Goal: Task Accomplishment & Management: Manage account settings

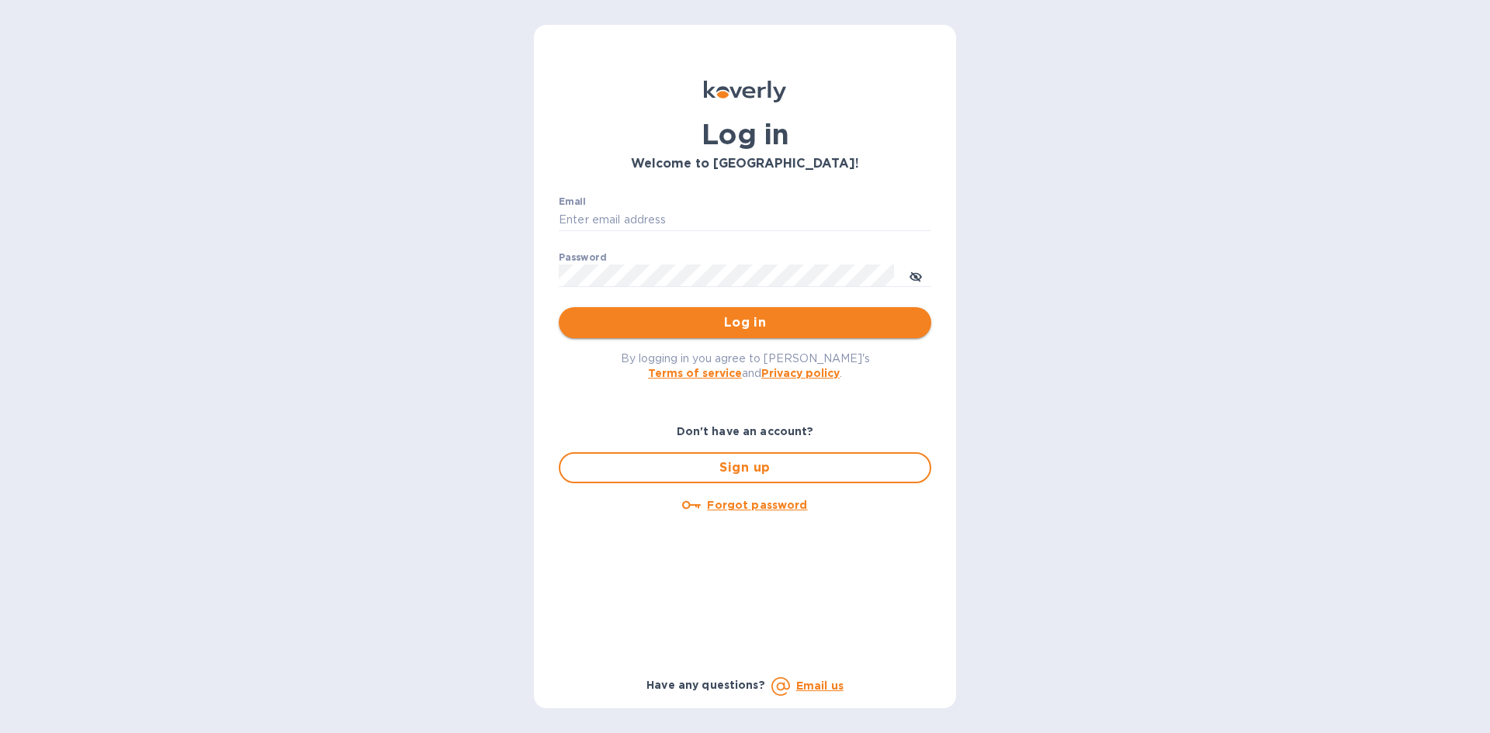
type input "martin@freedomsupplyny.com"
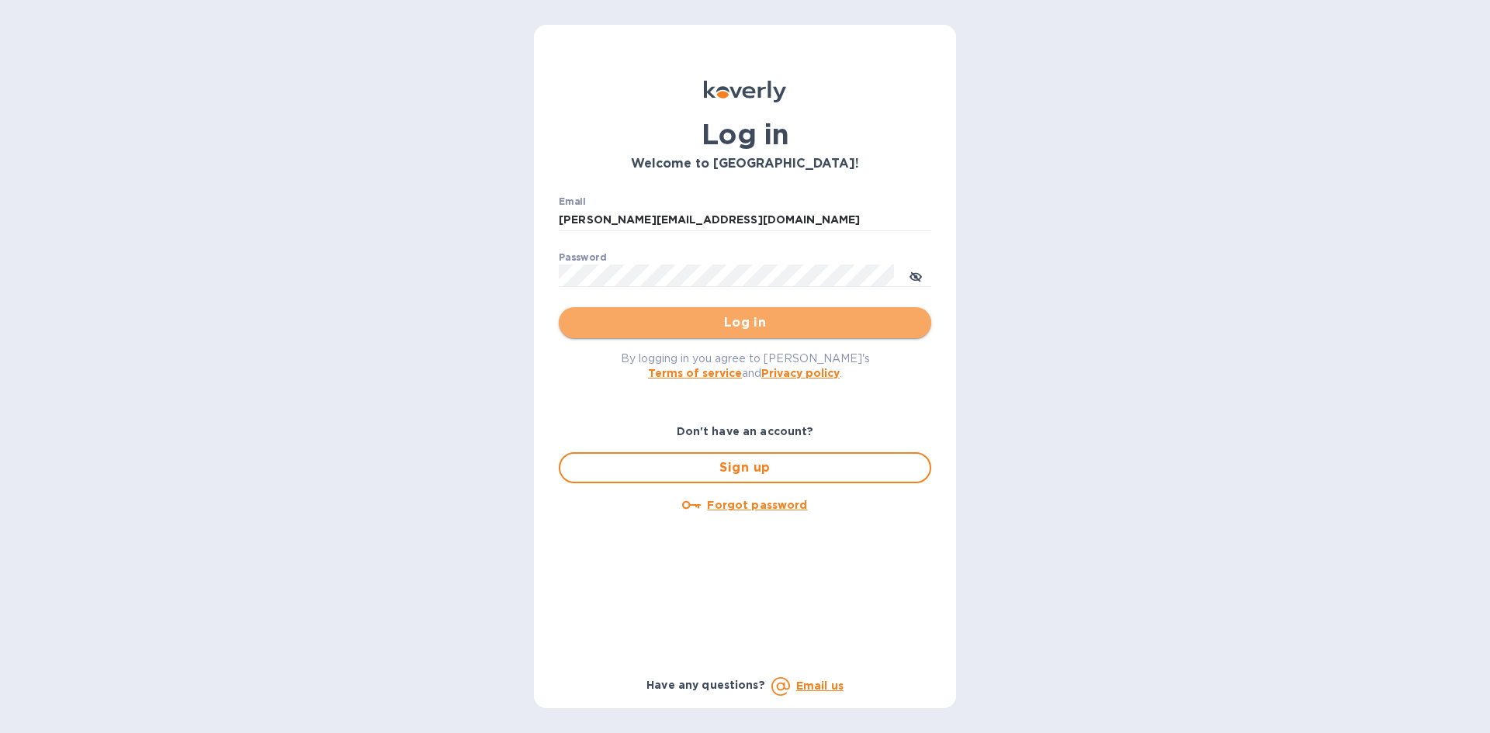
click at [688, 317] on span "Log in" at bounding box center [745, 323] width 348 height 19
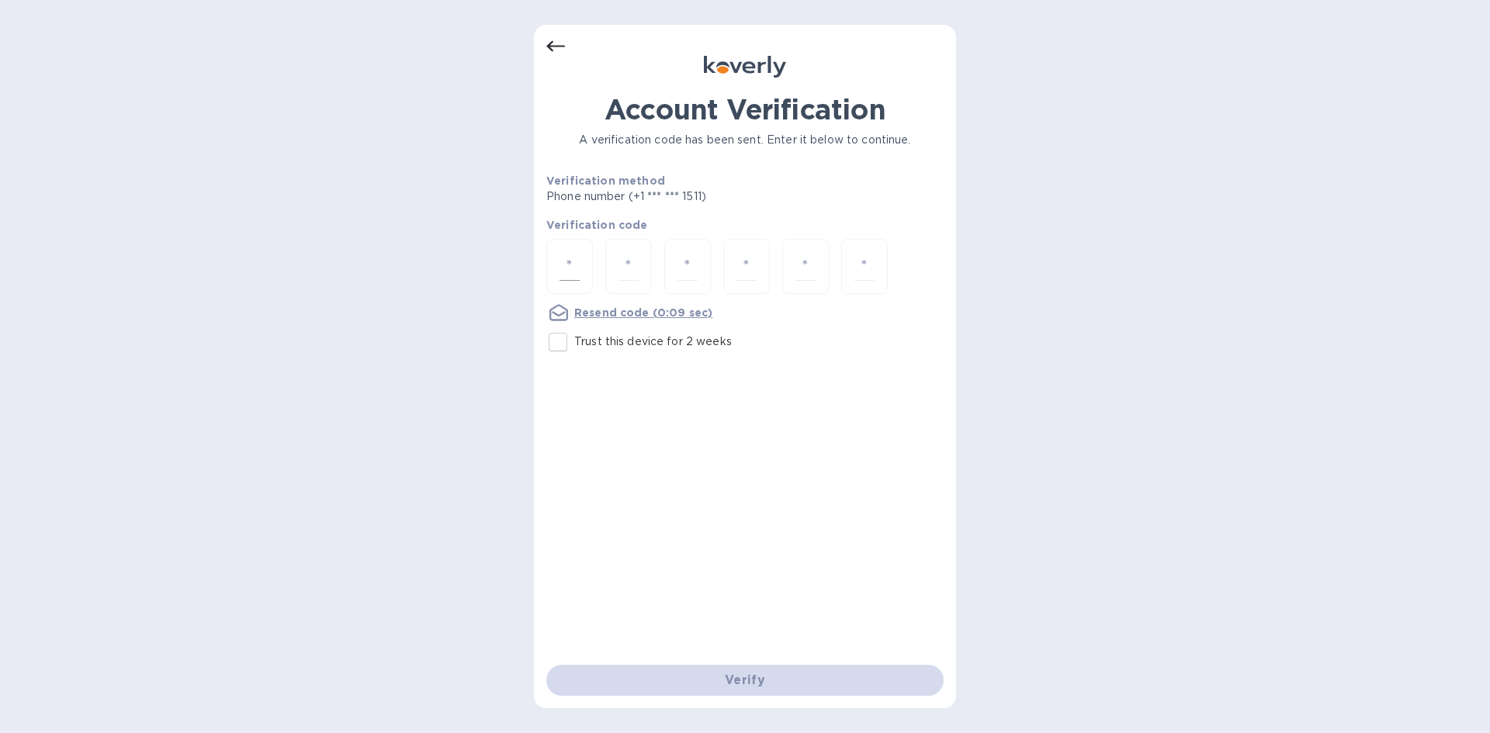
click at [583, 275] on div at bounding box center [569, 266] width 47 height 55
click at [563, 345] on input "Trust this device for 2 weeks" at bounding box center [558, 342] width 33 height 33
checkbox input "true"
click at [566, 268] on input "number" at bounding box center [569, 266] width 20 height 29
type input "1"
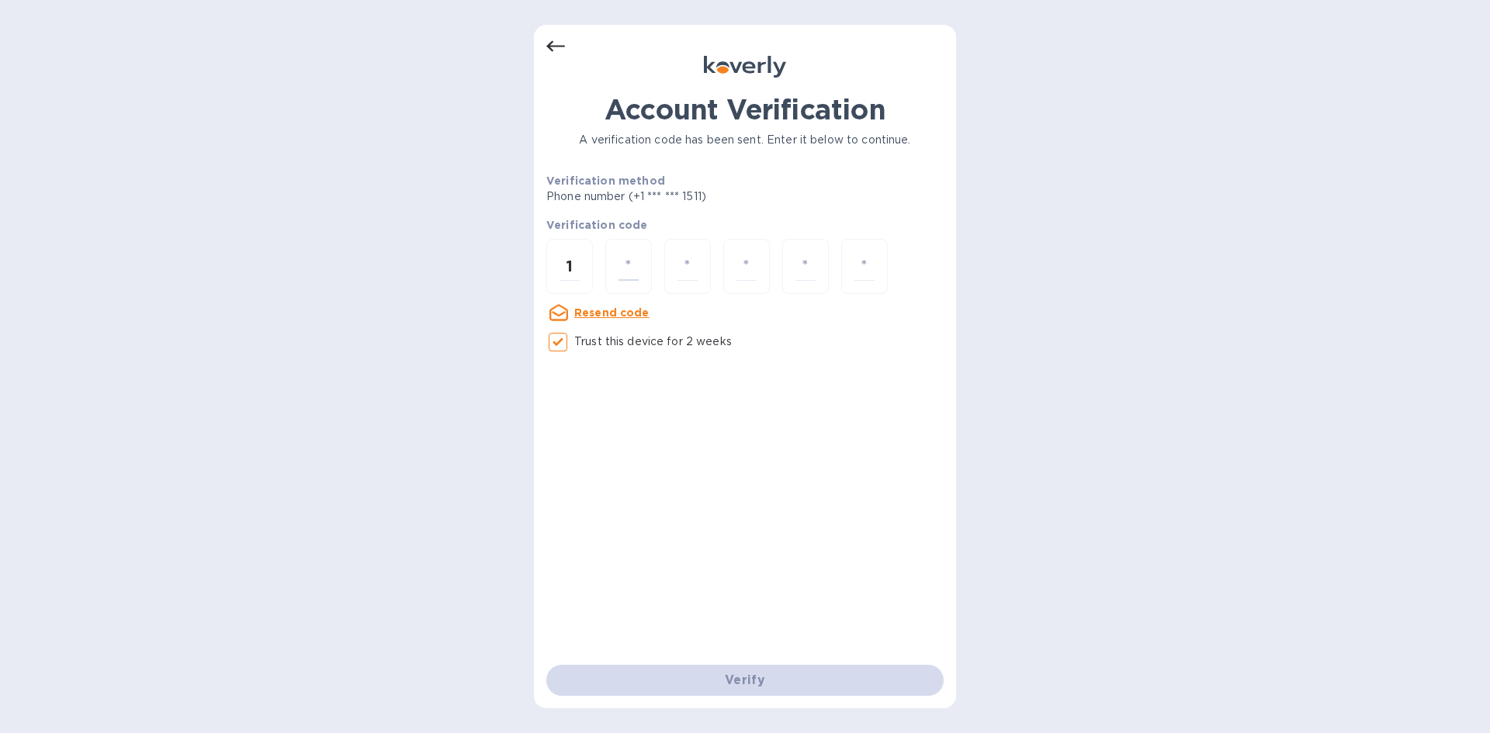
type input "3"
type input "8"
type input "4"
type input "6"
type input "8"
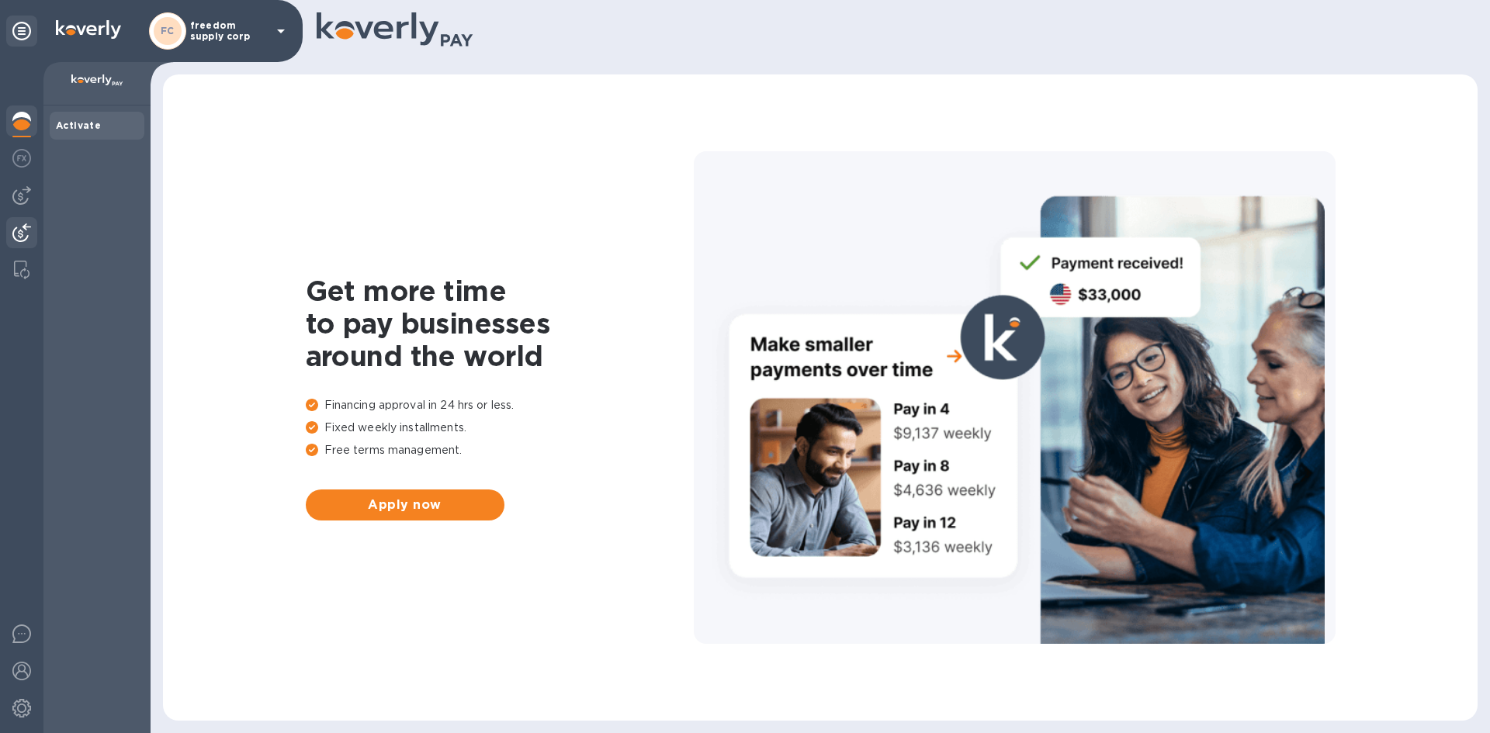
click at [21, 236] on img at bounding box center [21, 232] width 19 height 19
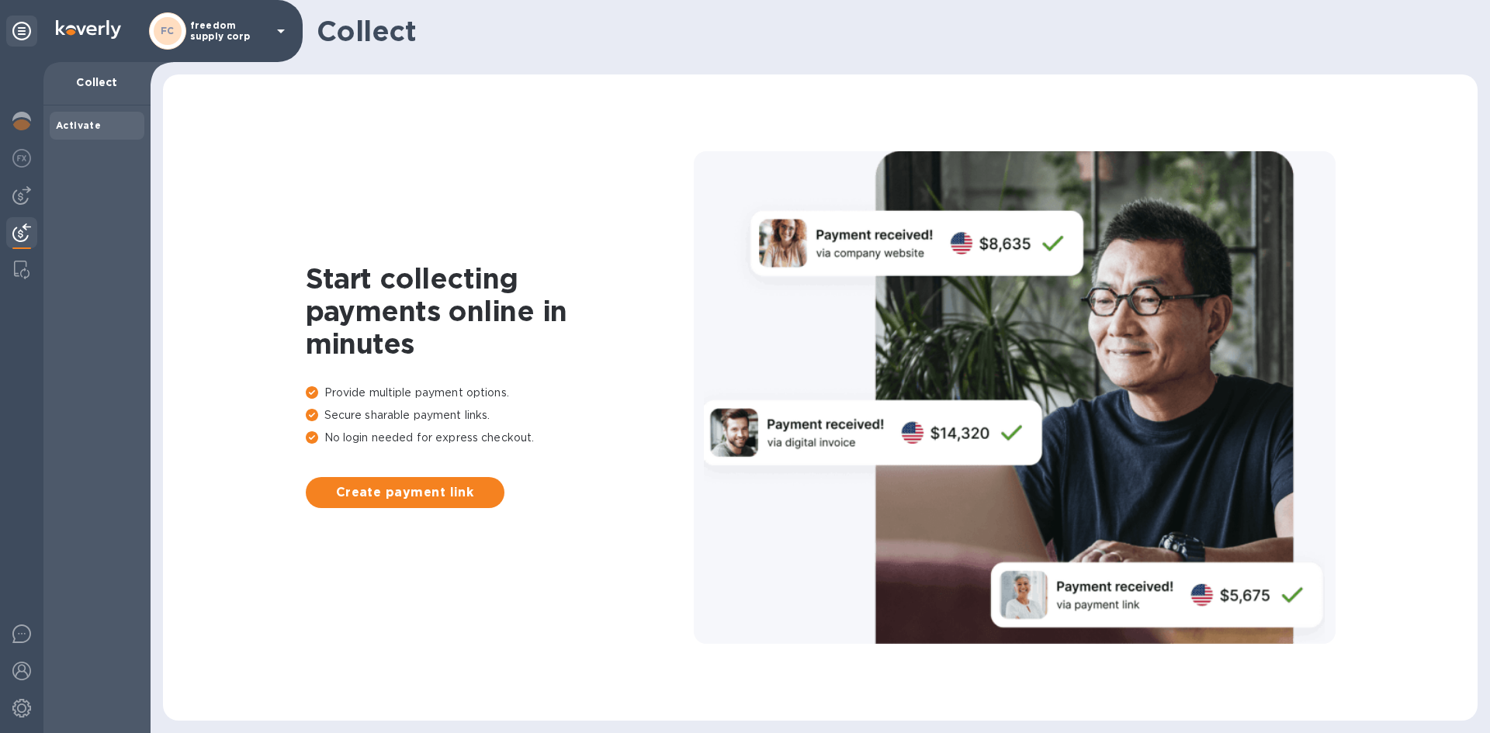
click at [27, 217] on div at bounding box center [21, 397] width 43 height 671
click at [26, 196] on img at bounding box center [21, 195] width 19 height 19
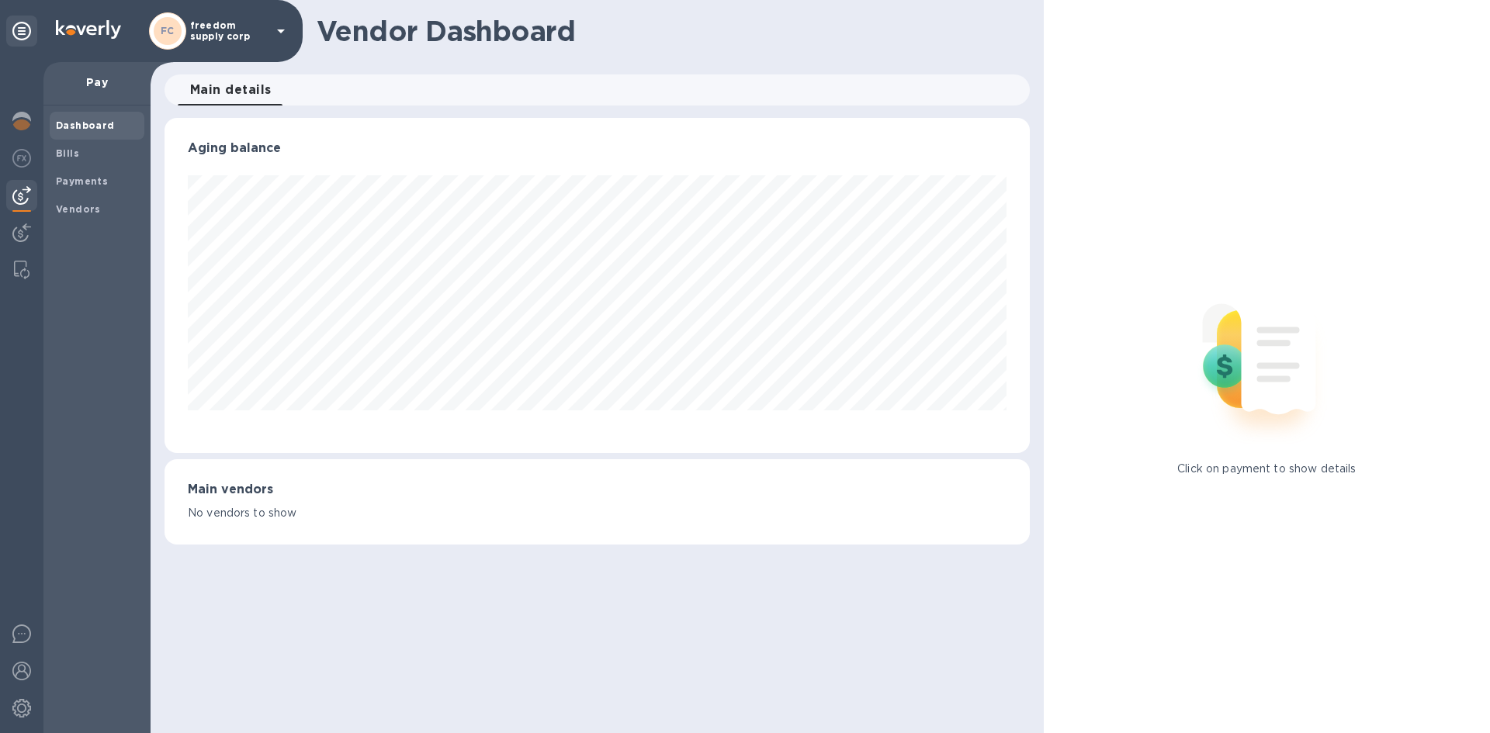
scroll to position [335, 864]
click at [61, 154] on b "Bills" at bounding box center [67, 153] width 23 height 12
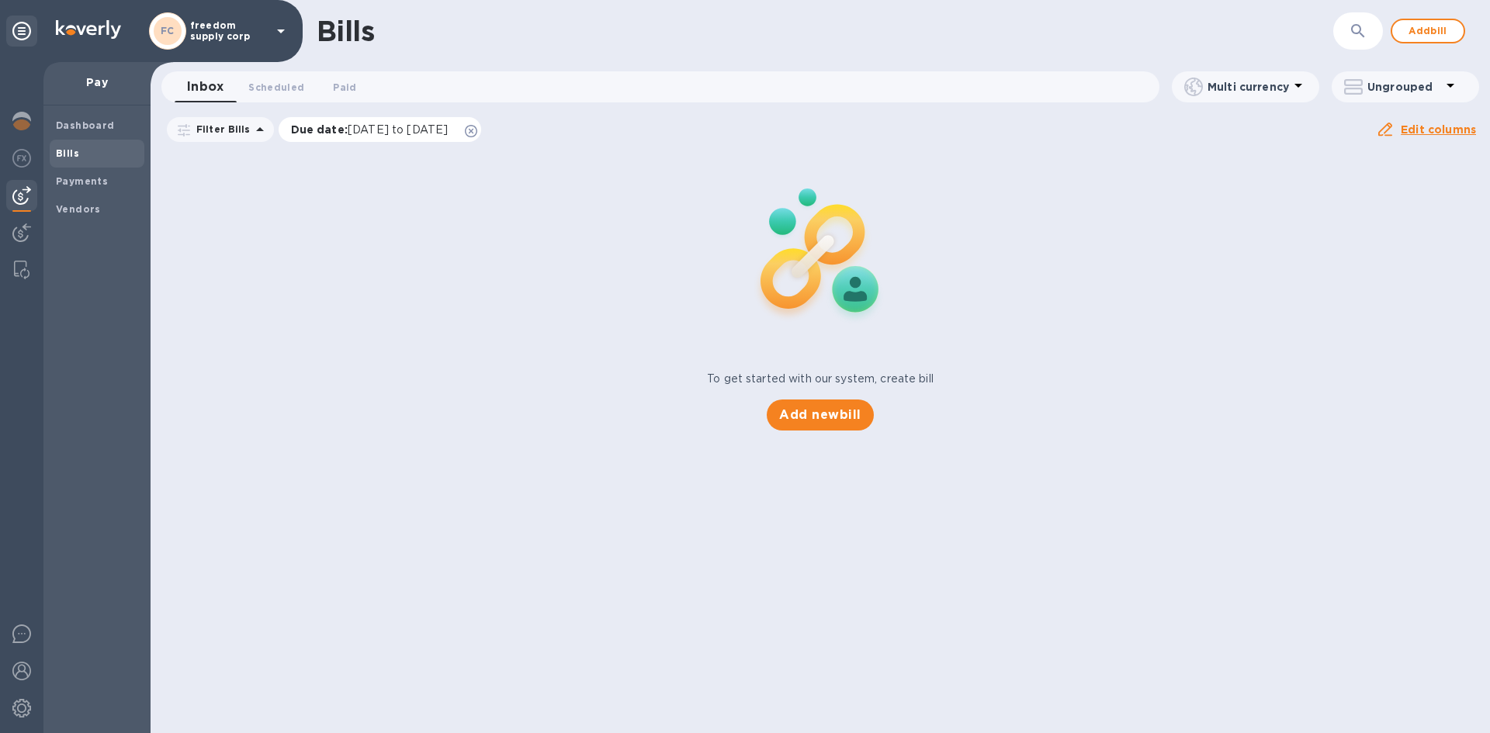
click at [477, 129] on icon at bounding box center [471, 131] width 12 height 12
click at [348, 88] on span "Paid 0" at bounding box center [344, 87] width 23 height 16
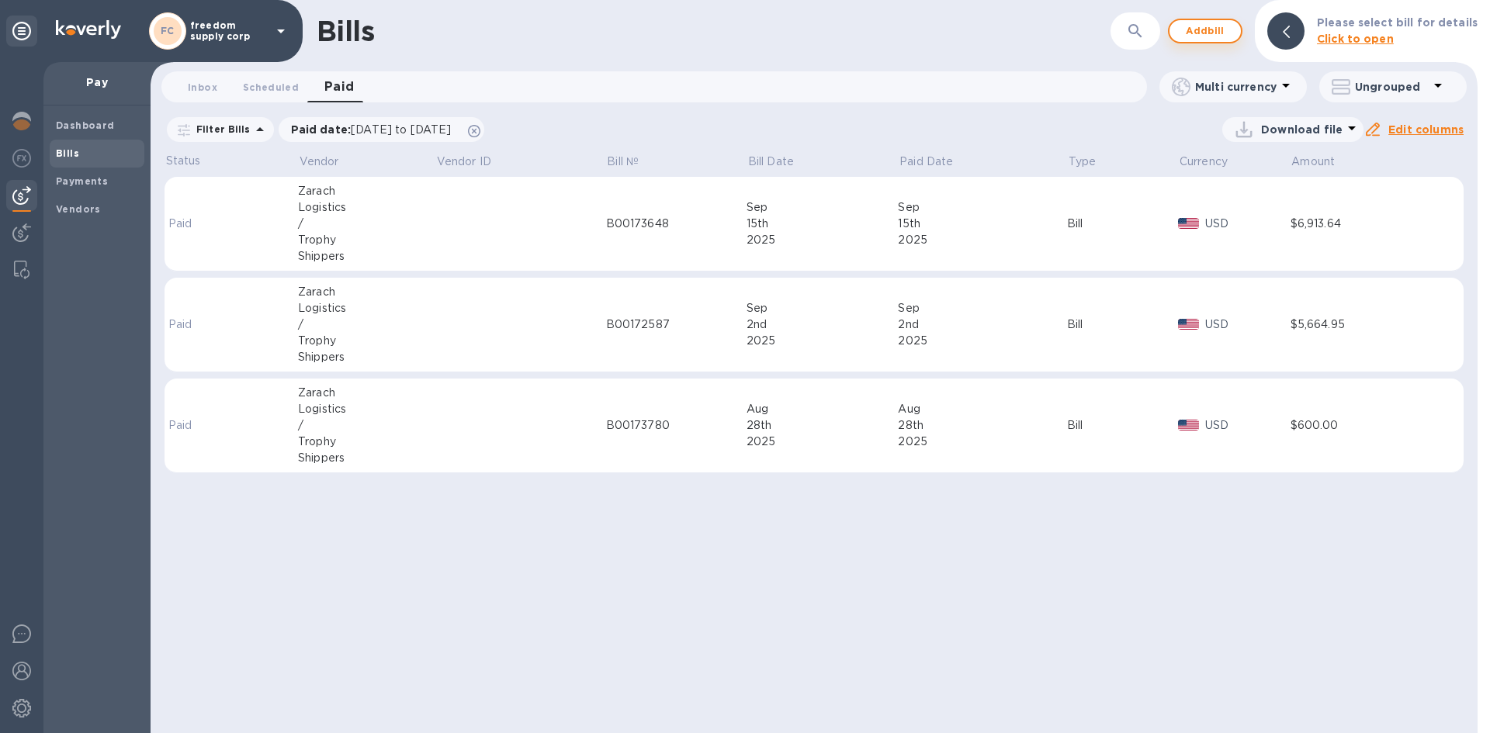
click at [1211, 34] on span "Add bill" at bounding box center [1205, 31] width 47 height 19
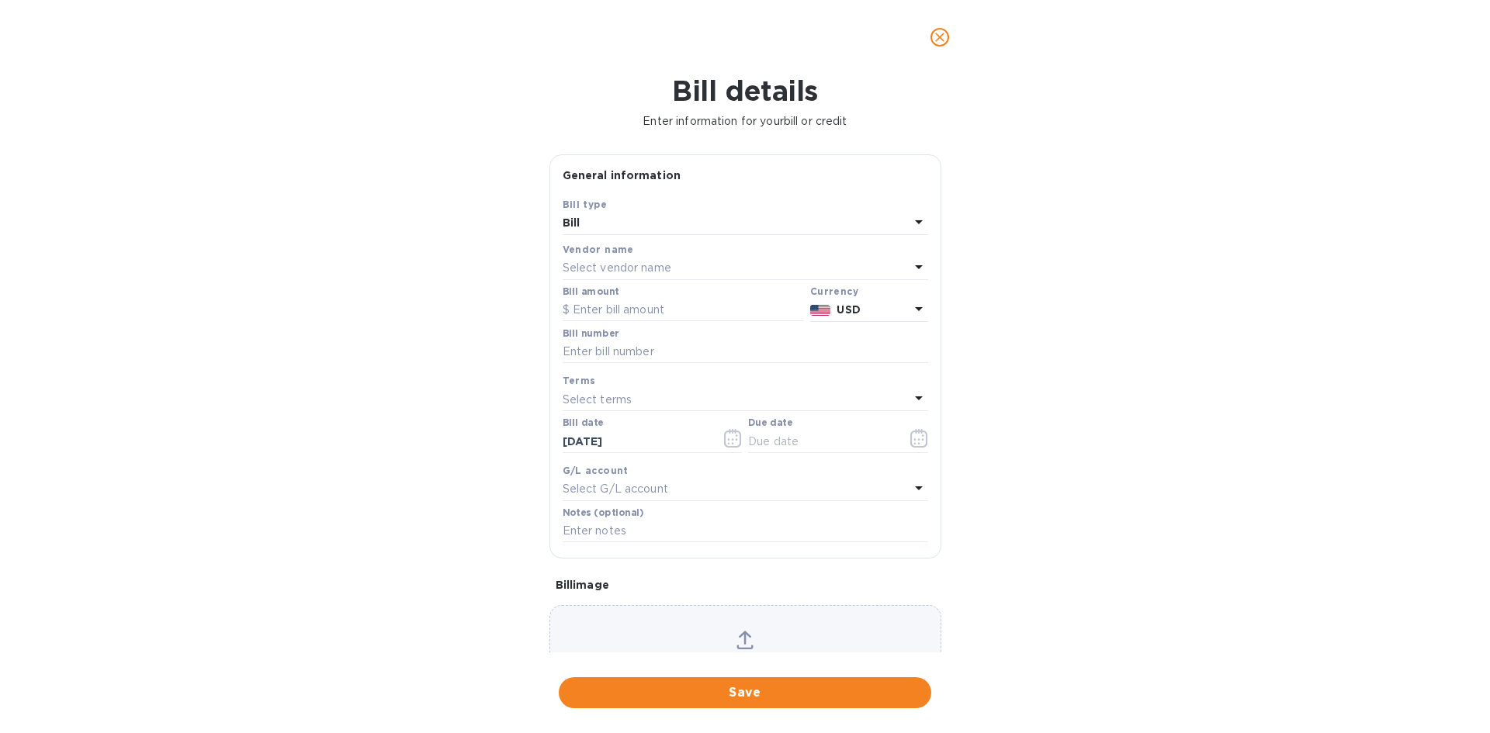
click at [615, 215] on div "Bill" at bounding box center [736, 224] width 347 height 22
click at [1148, 182] on div "Bill details Enter information for your bill or credit General information Save…" at bounding box center [745, 403] width 1490 height 659
click at [687, 261] on div "Select vendor name" at bounding box center [736, 269] width 347 height 22
click at [694, 357] on p "Zarach Logistics / Trophy Shippers" at bounding box center [739, 356] width 328 height 16
click at [694, 357] on input "text" at bounding box center [745, 352] width 365 height 23
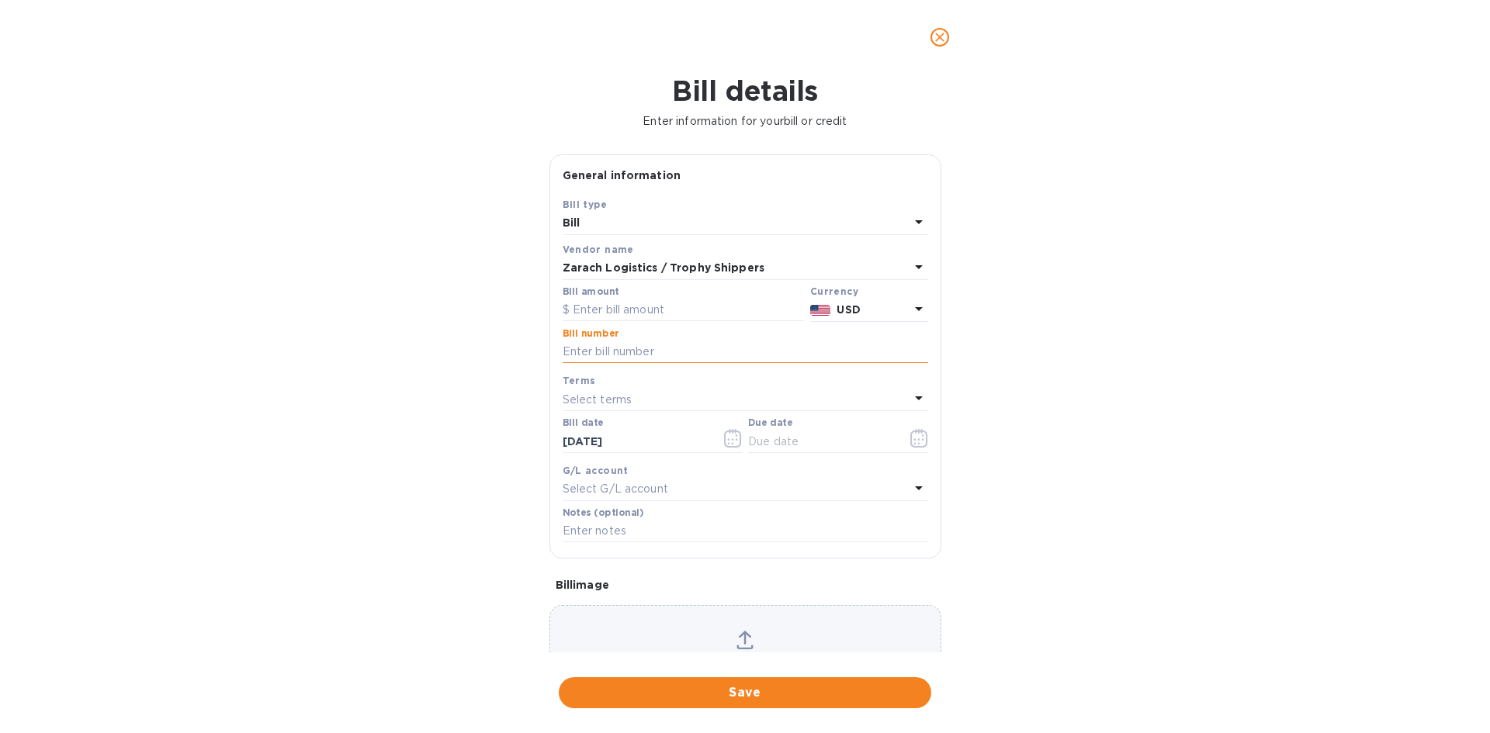
type input "b"
type input "B00174486"
click at [920, 440] on icon "button" at bounding box center [918, 438] width 17 height 19
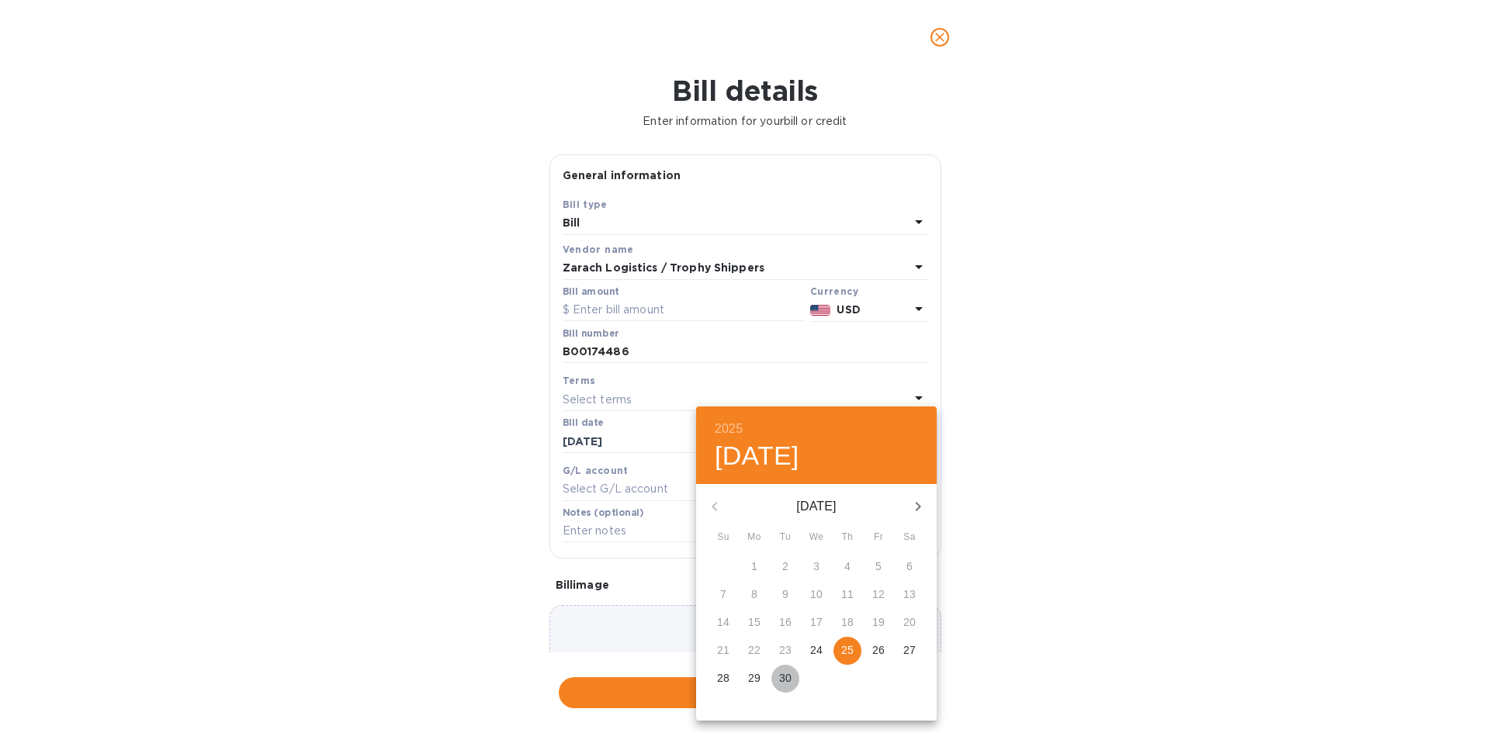
click at [785, 677] on p "30" at bounding box center [785, 678] width 12 height 16
type input "[DATE]"
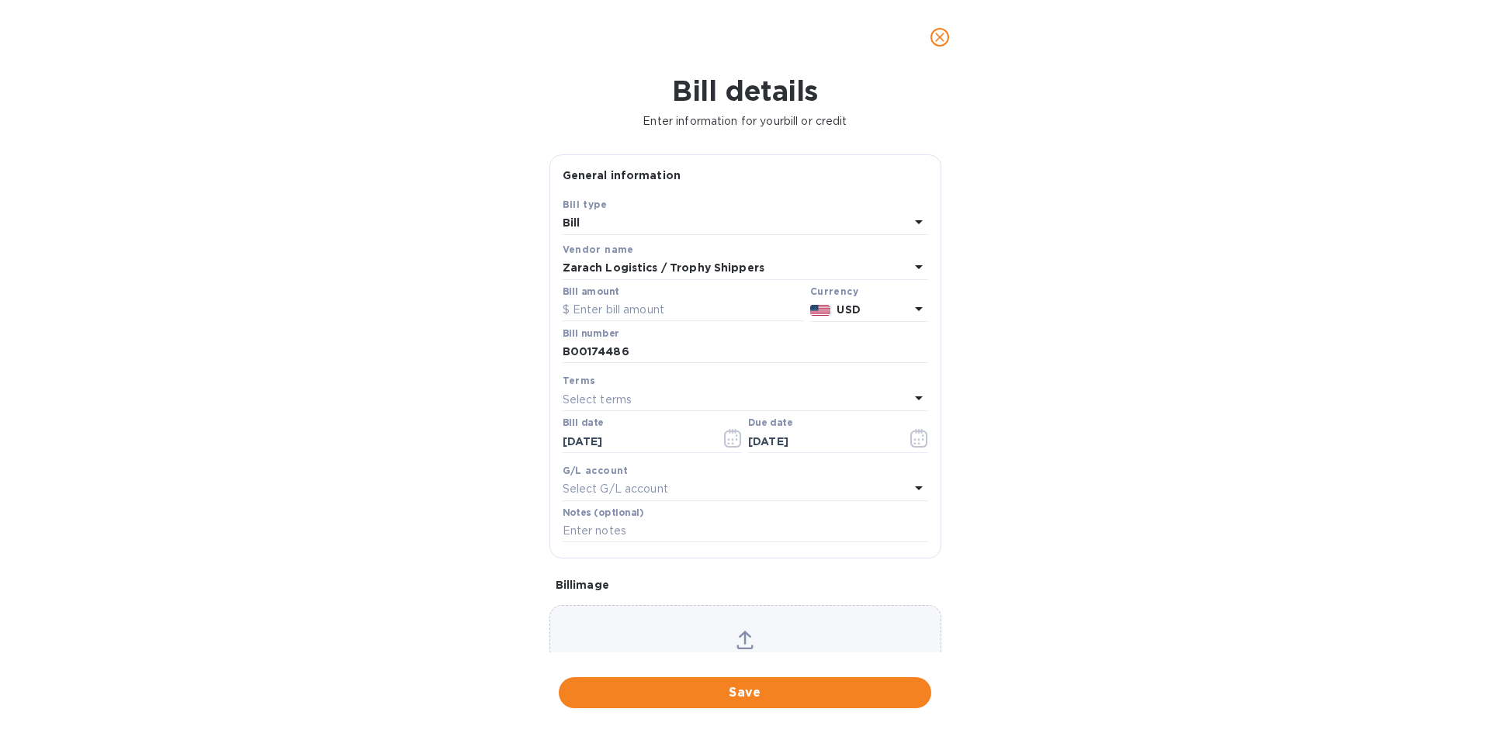
drag, startPoint x: 746, startPoint y: 694, endPoint x: 633, endPoint y: 322, distance: 388.4
click at [650, 362] on div "Bill details Enter information for your bill or credit General information Save…" at bounding box center [745, 403] width 1490 height 659
click at [630, 316] on input "text" at bounding box center [683, 310] width 241 height 23
type input "5,944.81"
